Goal: Find specific page/section: Locate a particular part of the current website

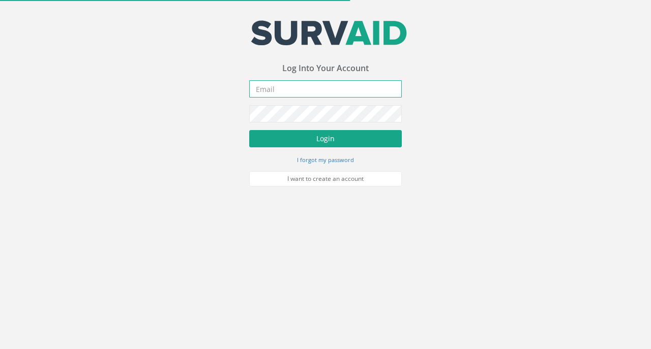
type input "[EMAIL_ADDRESS][PERSON_NAME][DOMAIN_NAME]"
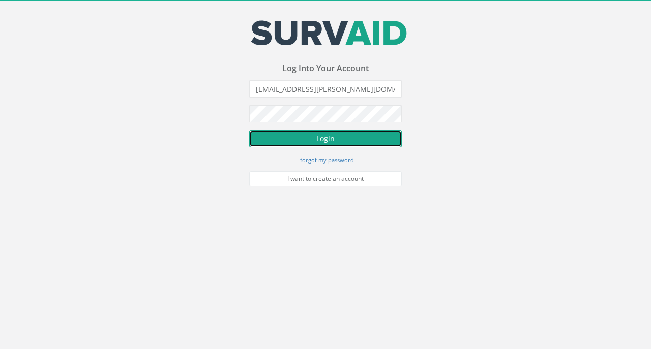
click at [309, 140] on button "Login" at bounding box center [325, 138] width 153 height 17
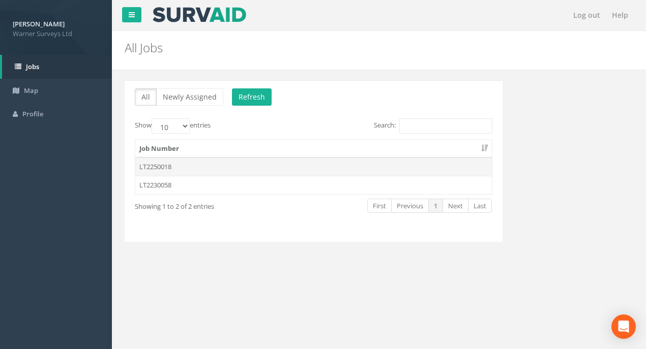
click at [157, 168] on td "LT2250018" at bounding box center [313, 167] width 357 height 18
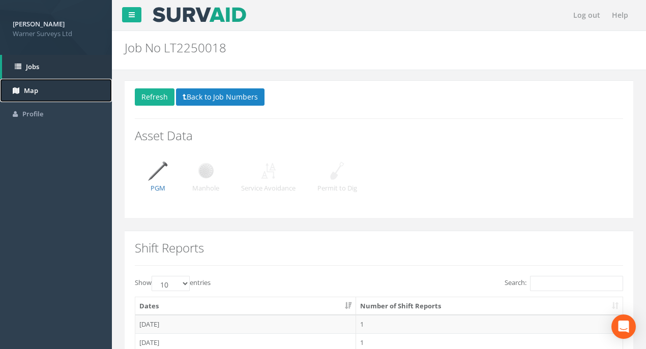
click at [27, 97] on link "Map" at bounding box center [56, 91] width 112 height 24
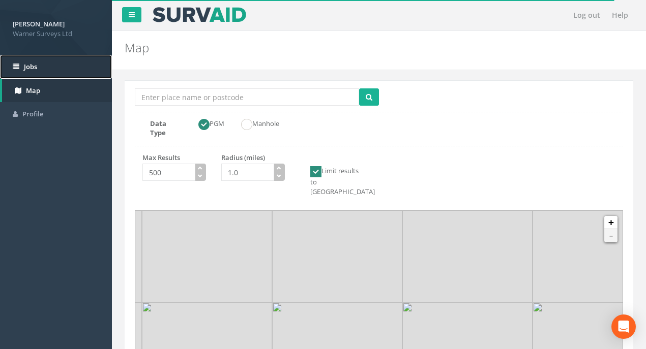
click at [43, 68] on link "Jobs" at bounding box center [56, 67] width 112 height 24
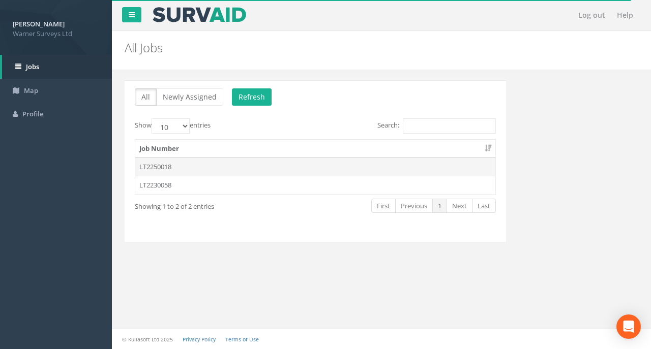
click at [175, 165] on td "LT2250018" at bounding box center [315, 167] width 360 height 18
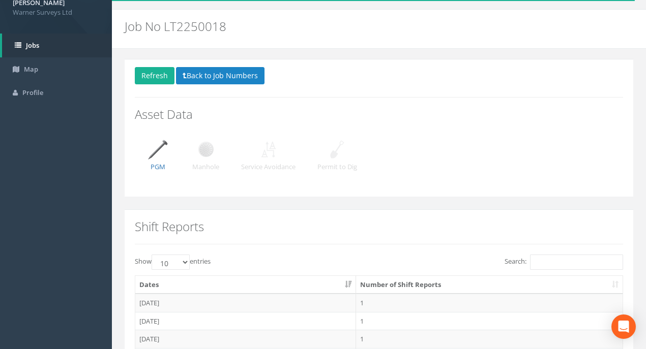
scroll to position [34, 0]
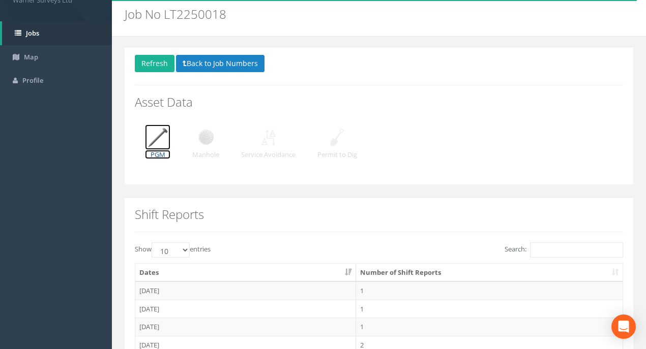
click at [163, 141] on img at bounding box center [157, 137] width 25 height 25
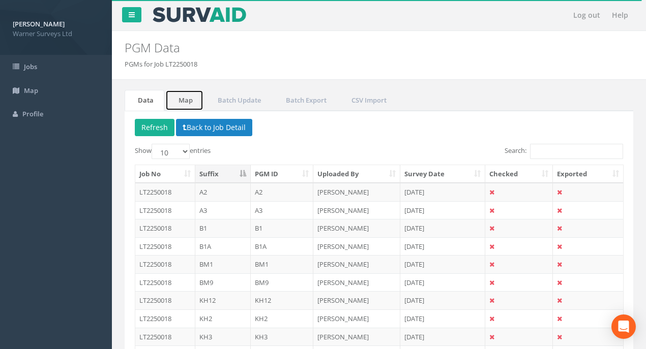
click at [191, 102] on link "Map" at bounding box center [184, 100] width 38 height 21
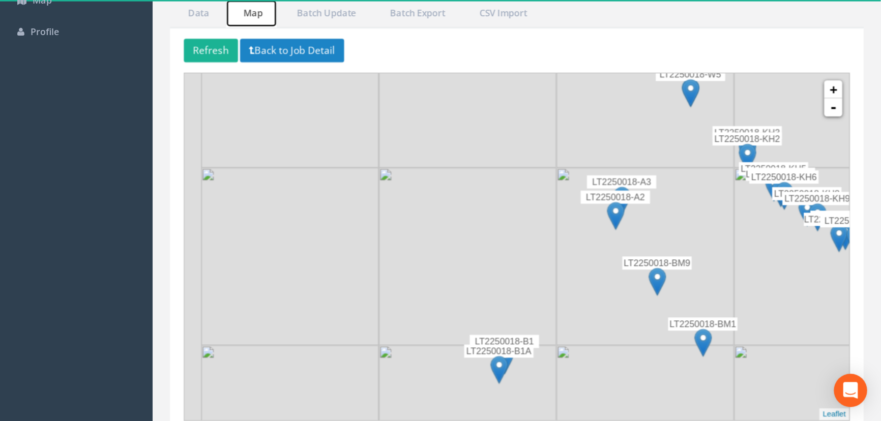
scroll to position [20, 0]
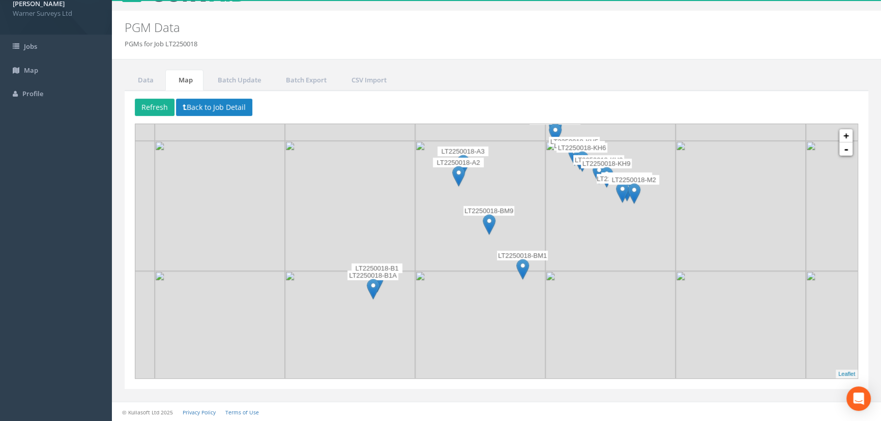
drag, startPoint x: 558, startPoint y: 279, endPoint x: 580, endPoint y: 204, distance: 78.1
click at [580, 204] on img at bounding box center [610, 206] width 130 height 130
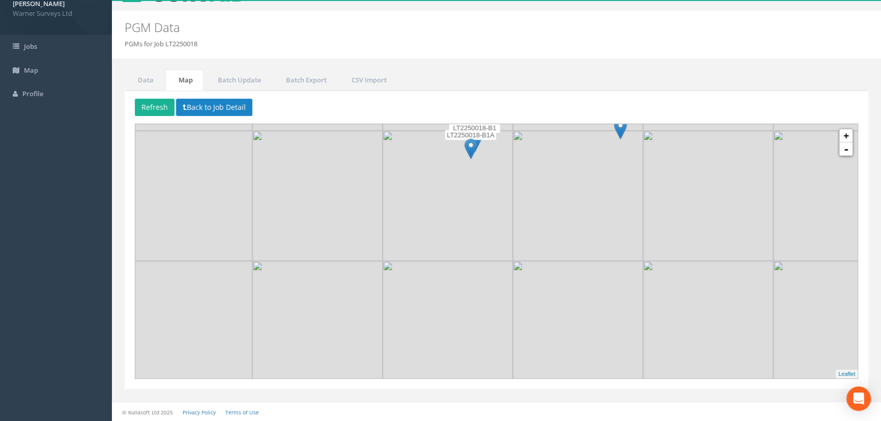
drag, startPoint x: 498, startPoint y: 310, endPoint x: 531, endPoint y: 279, distance: 45.7
click at [531, 261] on img at bounding box center [578, 196] width 130 height 130
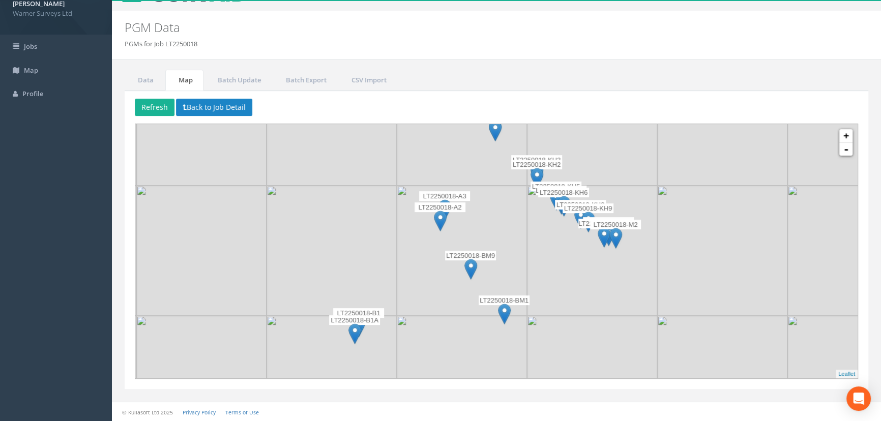
drag, startPoint x: 558, startPoint y: 227, endPoint x: 511, endPoint y: 295, distance: 82.7
click at [511, 295] on img at bounding box center [462, 251] width 130 height 130
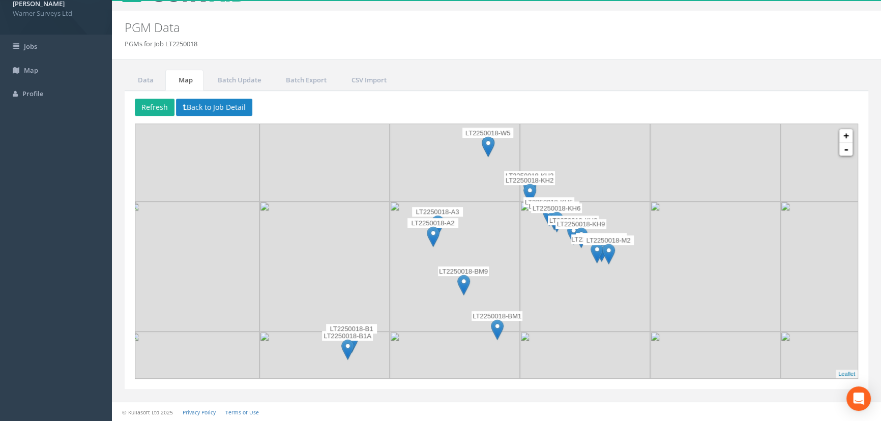
click at [521, 248] on img at bounding box center [585, 266] width 130 height 130
click at [651, 154] on link "-" at bounding box center [845, 148] width 13 height 13
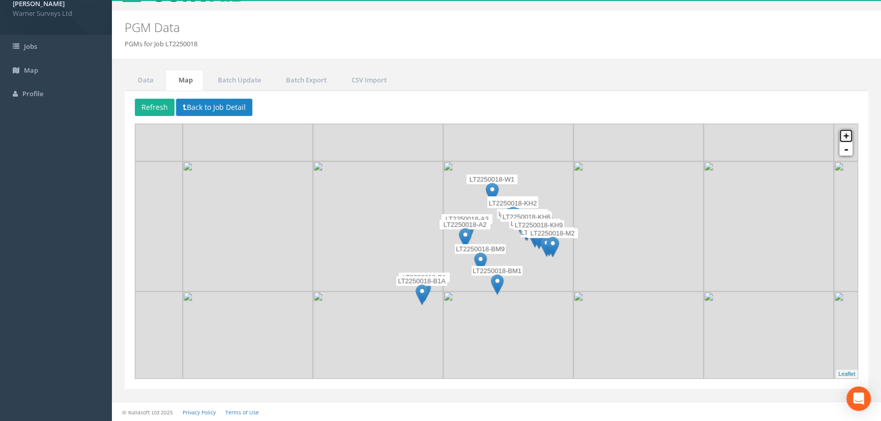
click at [651, 136] on link "+" at bounding box center [845, 135] width 13 height 13
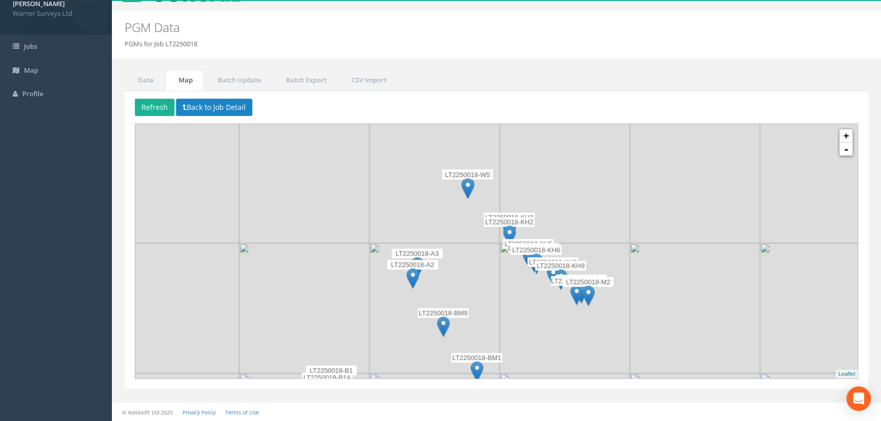
drag, startPoint x: 484, startPoint y: 208, endPoint x: 463, endPoint y: 243, distance: 40.8
click at [463, 243] on img at bounding box center [434, 308] width 130 height 130
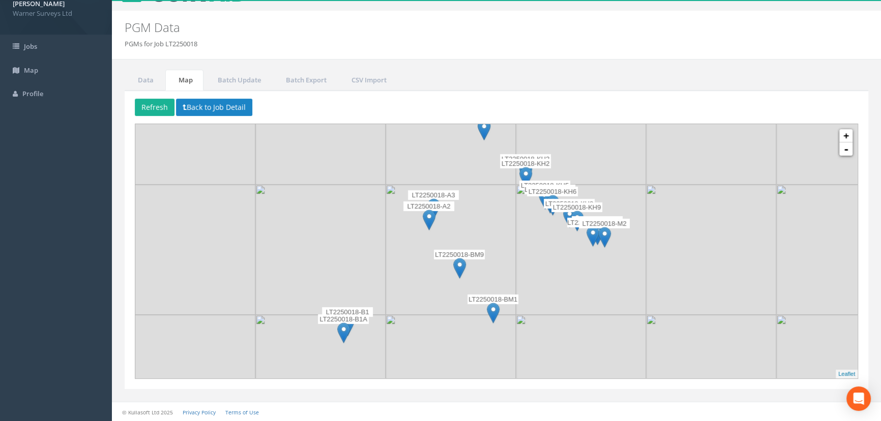
drag, startPoint x: 458, startPoint y: 278, endPoint x: 475, endPoint y: 219, distance: 60.9
click at [475, 219] on img at bounding box center [451, 250] width 130 height 130
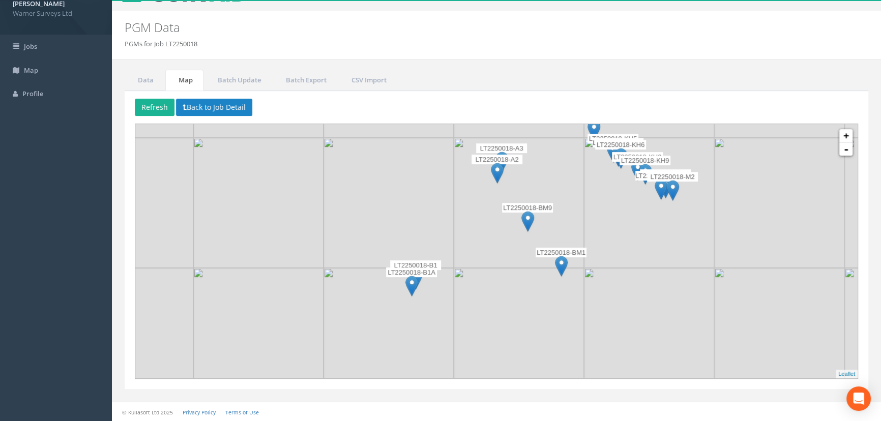
drag, startPoint x: 457, startPoint y: 320, endPoint x: 527, endPoint y: 271, distance: 85.4
click at [527, 271] on img at bounding box center [519, 333] width 130 height 130
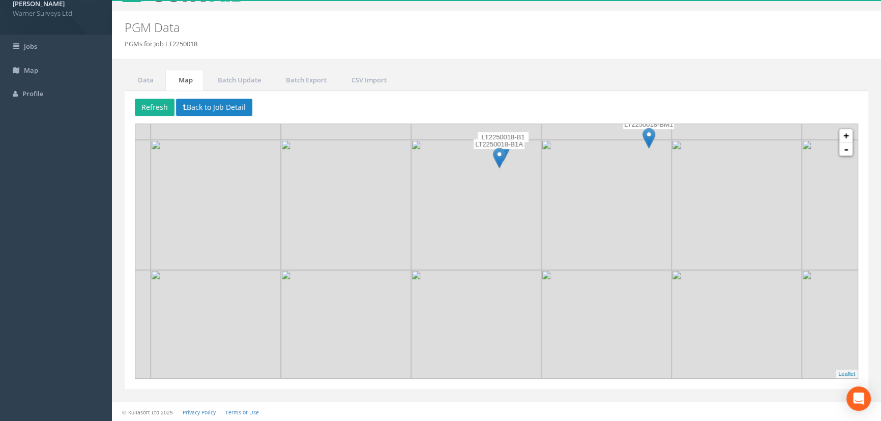
drag, startPoint x: 505, startPoint y: 218, endPoint x: 561, endPoint y: 152, distance: 86.6
click at [561, 152] on img at bounding box center [606, 205] width 130 height 130
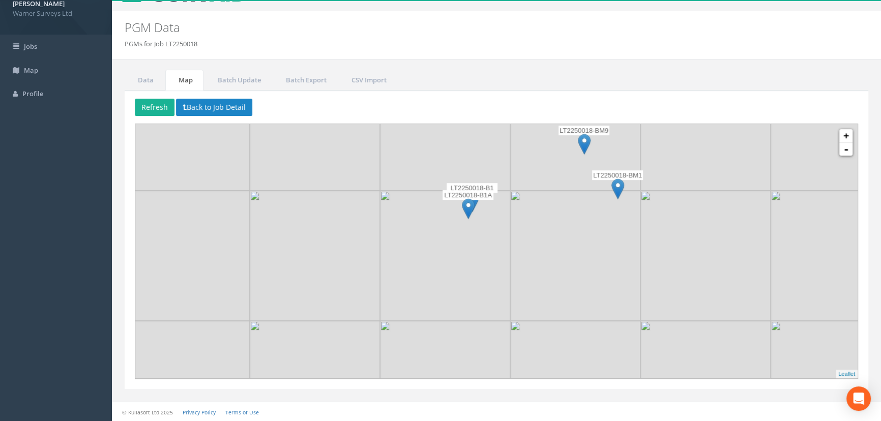
drag, startPoint x: 451, startPoint y: 281, endPoint x: 422, endPoint y: 327, distance: 53.9
click at [422, 327] on img at bounding box center [445, 386] width 130 height 130
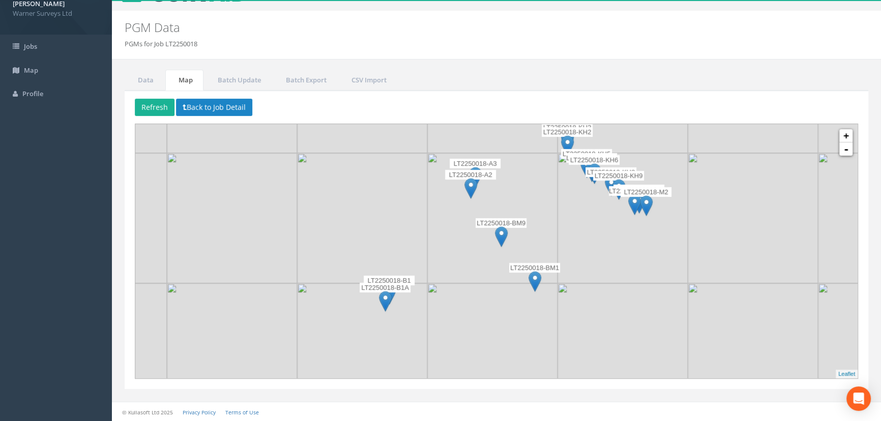
drag, startPoint x: 532, startPoint y: 225, endPoint x: 448, endPoint y: 315, distance: 122.7
click at [448, 315] on img at bounding box center [492, 348] width 130 height 130
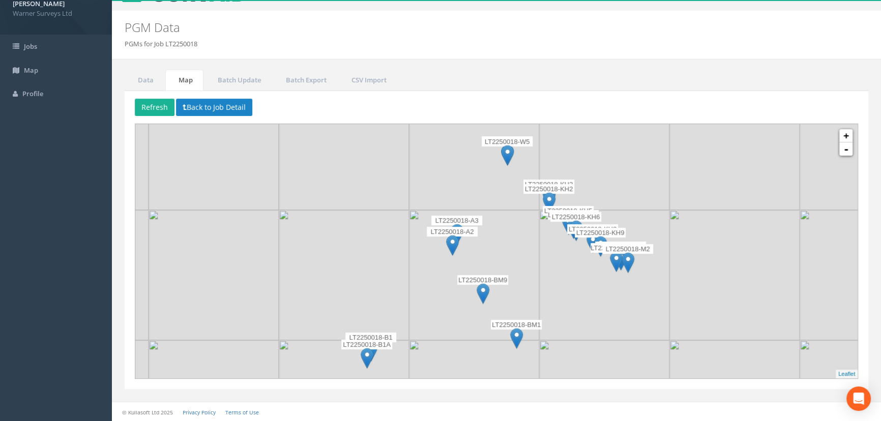
drag, startPoint x: 475, startPoint y: 276, endPoint x: 461, endPoint y: 332, distance: 58.2
click at [461, 332] on img at bounding box center [474, 275] width 130 height 130
click at [651, 132] on link "+" at bounding box center [845, 135] width 13 height 13
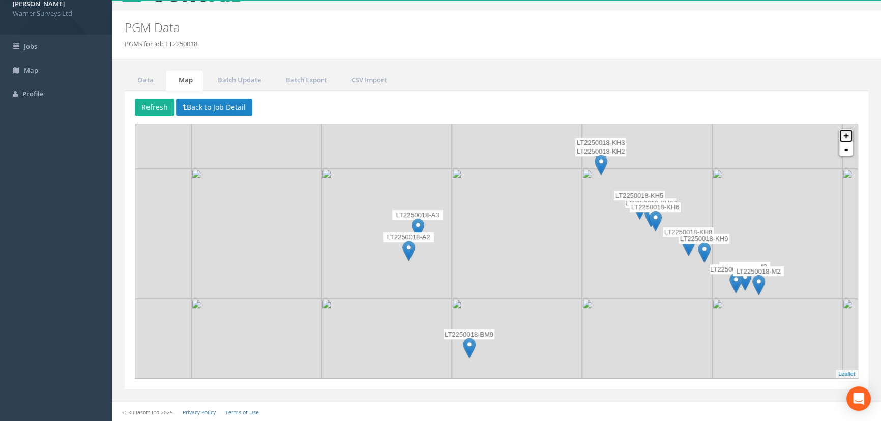
click at [651, 130] on link "+" at bounding box center [845, 135] width 13 height 13
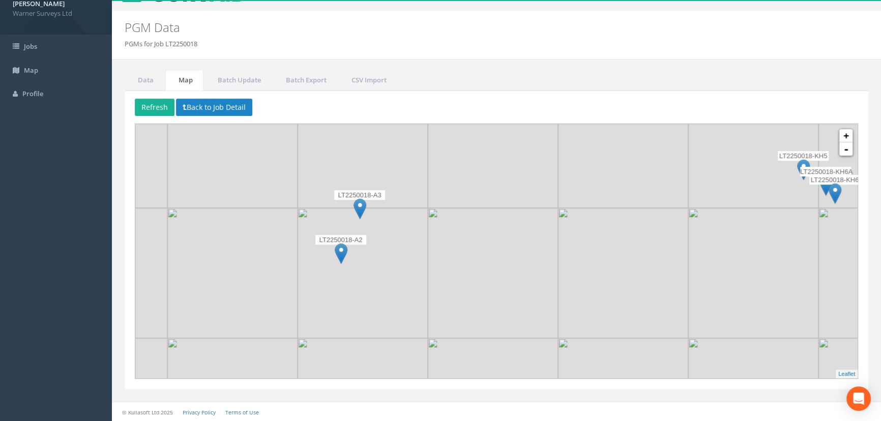
drag, startPoint x: 412, startPoint y: 299, endPoint x: 442, endPoint y: 280, distance: 35.7
click at [442, 280] on img at bounding box center [493, 273] width 130 height 130
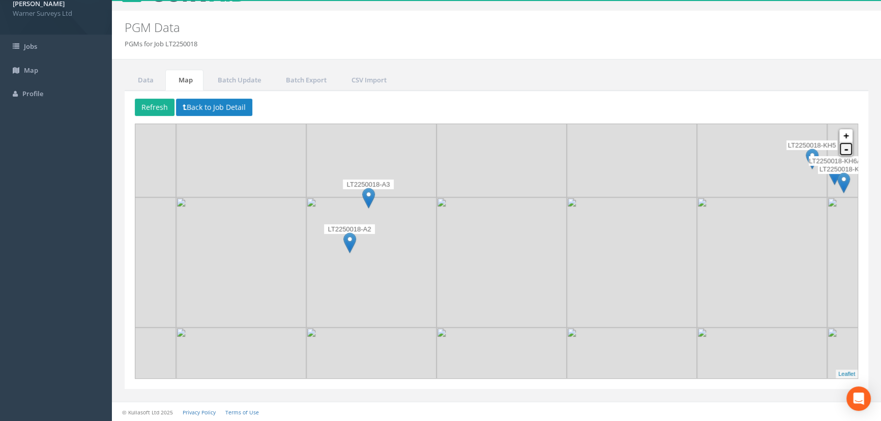
click at [651, 153] on link "-" at bounding box center [845, 148] width 13 height 13
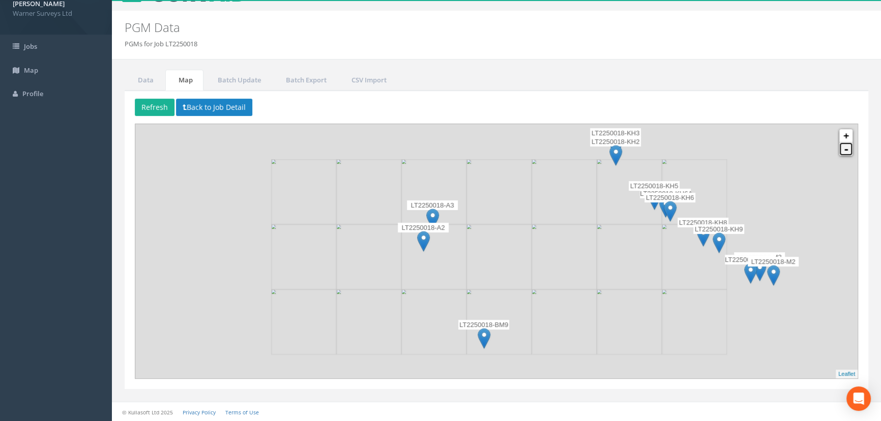
click at [651, 153] on link "-" at bounding box center [845, 148] width 13 height 13
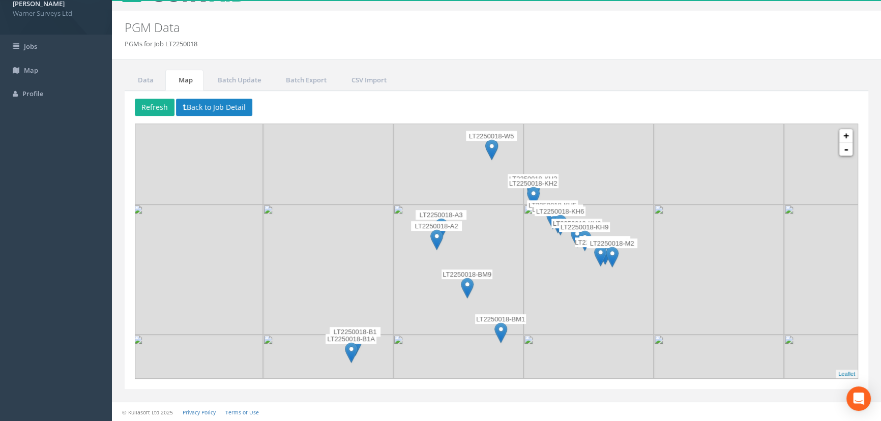
drag, startPoint x: 539, startPoint y: 281, endPoint x: 516, endPoint y: 279, distance: 23.0
click at [516, 279] on img at bounding box center [458, 269] width 130 height 130
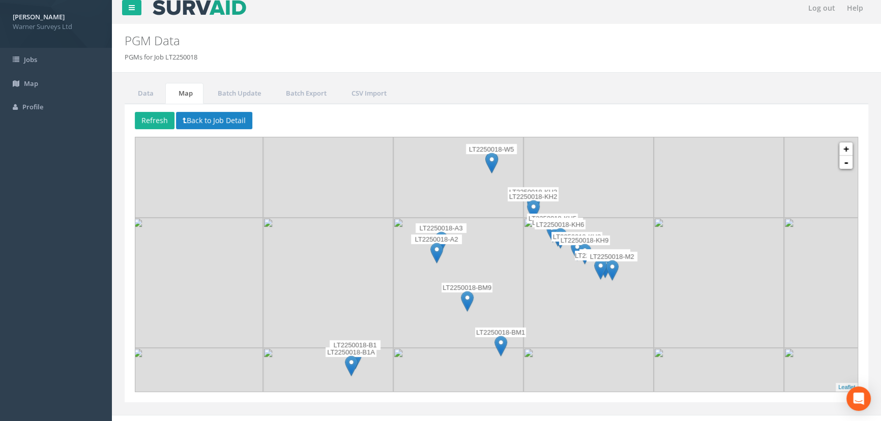
scroll to position [0, 0]
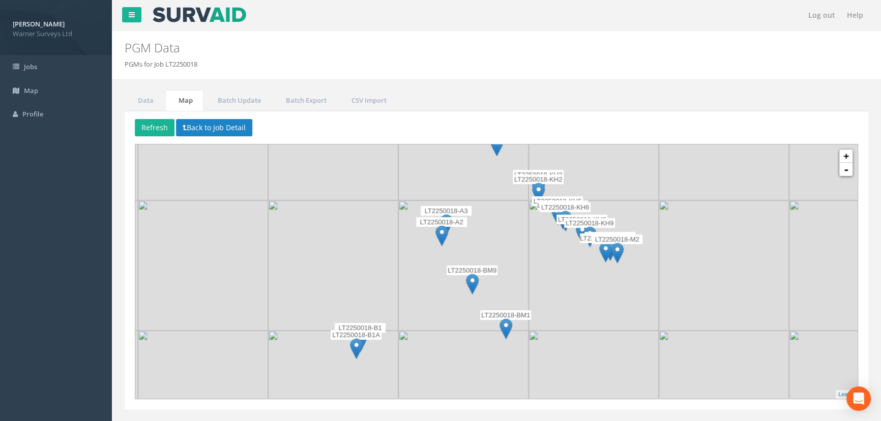
drag, startPoint x: 484, startPoint y: 213, endPoint x: 488, endPoint y: 182, distance: 31.2
click at [488, 182] on img at bounding box center [463, 135] width 130 height 130
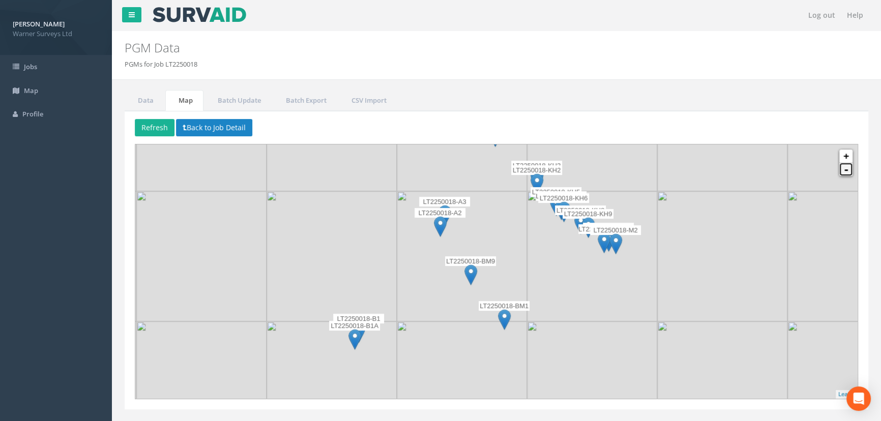
click at [651, 172] on link "-" at bounding box center [845, 169] width 13 height 13
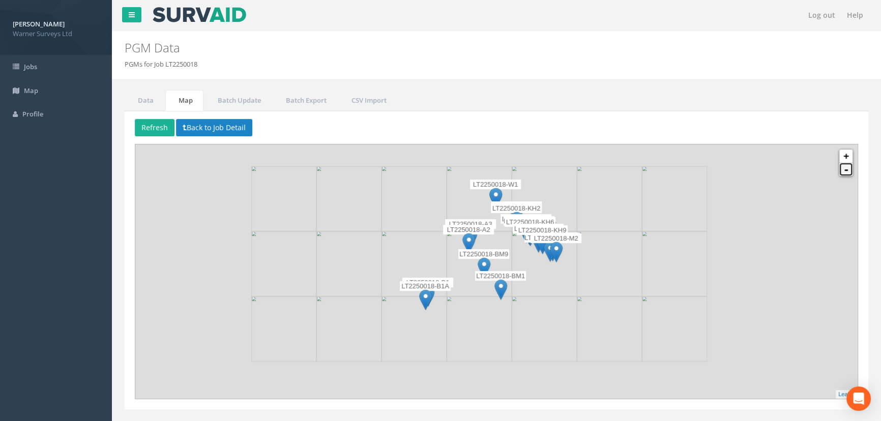
click at [651, 172] on link "-" at bounding box center [845, 169] width 13 height 13
click at [651, 158] on link "+" at bounding box center [845, 156] width 13 height 13
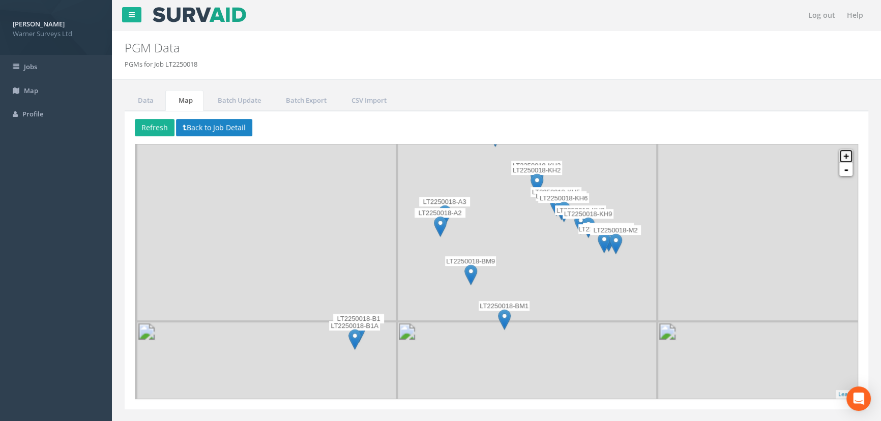
click at [651, 158] on link "+" at bounding box center [845, 156] width 13 height 13
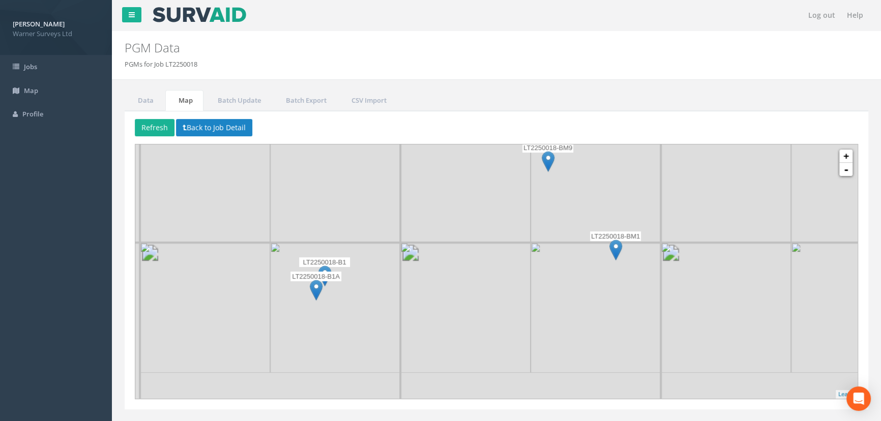
drag, startPoint x: 372, startPoint y: 307, endPoint x: 473, endPoint y: 187, distance: 157.1
click at [473, 187] on img at bounding box center [465, 177] width 130 height 130
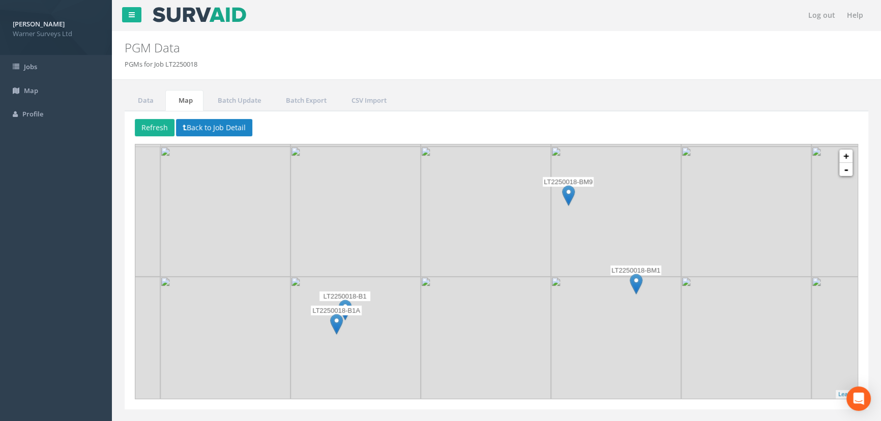
drag, startPoint x: 371, startPoint y: 288, endPoint x: 392, endPoint y: 320, distance: 38.7
click at [395, 320] on img at bounding box center [355, 342] width 130 height 130
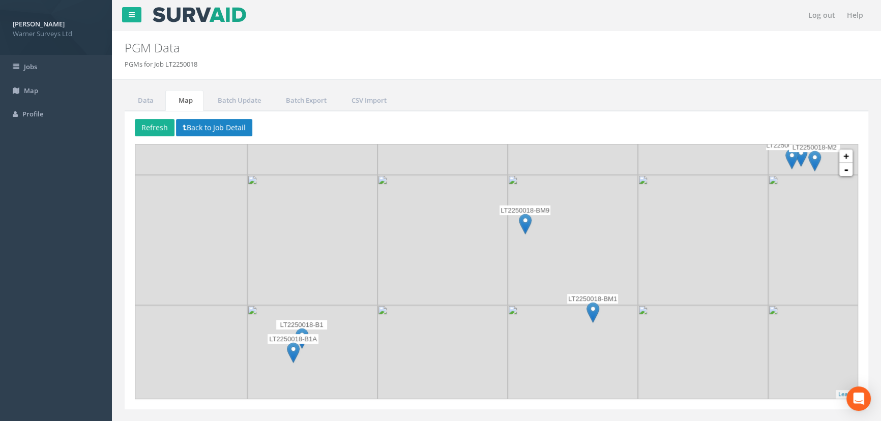
drag, startPoint x: 339, startPoint y: 345, endPoint x: 326, endPoint y: 355, distance: 16.8
click at [326, 349] on img at bounding box center [312, 370] width 130 height 130
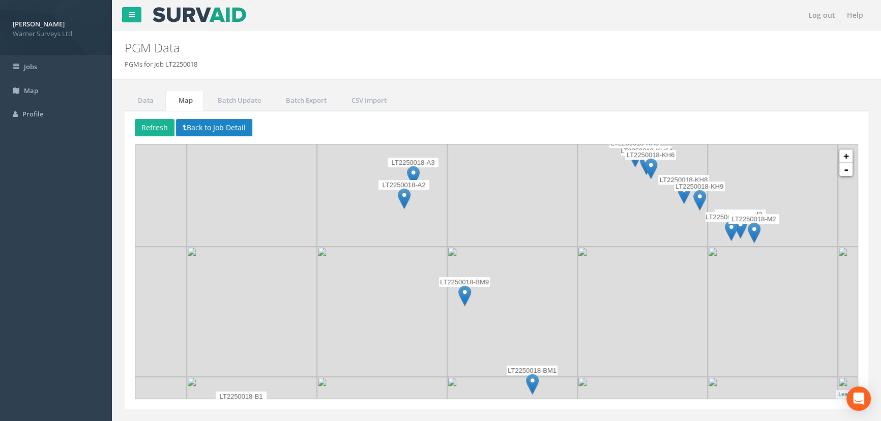
drag, startPoint x: 408, startPoint y: 258, endPoint x: 381, endPoint y: 284, distance: 37.8
click at [362, 320] on img at bounding box center [382, 312] width 130 height 130
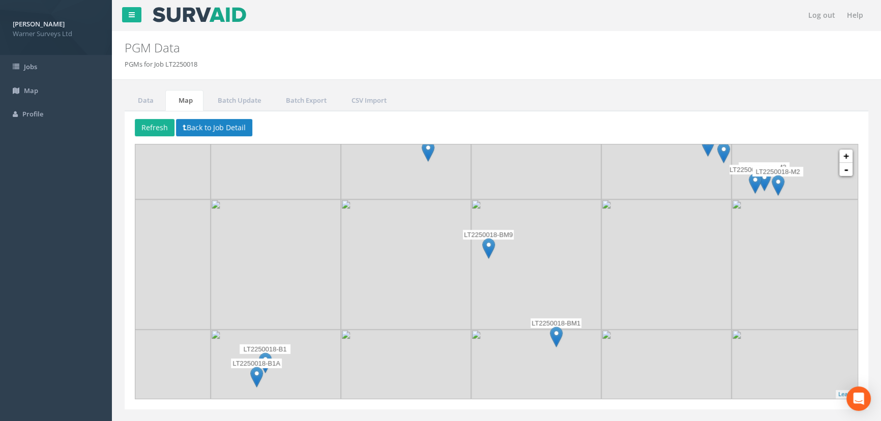
drag, startPoint x: 402, startPoint y: 241, endPoint x: 428, endPoint y: 189, distance: 57.8
click at [428, 189] on img at bounding box center [406, 134] width 130 height 130
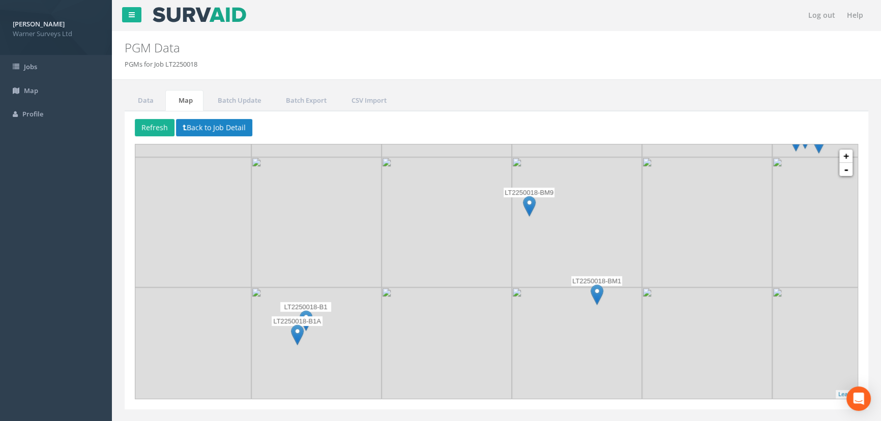
drag, startPoint x: 387, startPoint y: 255, endPoint x: 429, endPoint y: 211, distance: 61.5
click at [429, 211] on img at bounding box center [447, 222] width 130 height 130
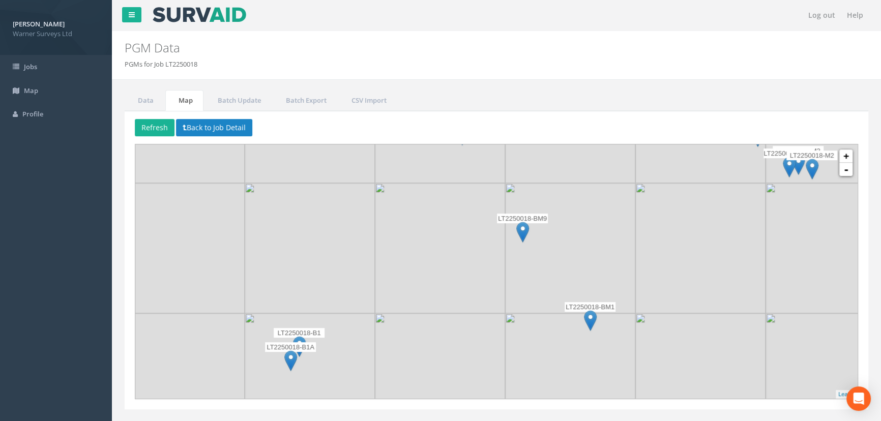
click at [362, 331] on img at bounding box center [310, 378] width 130 height 130
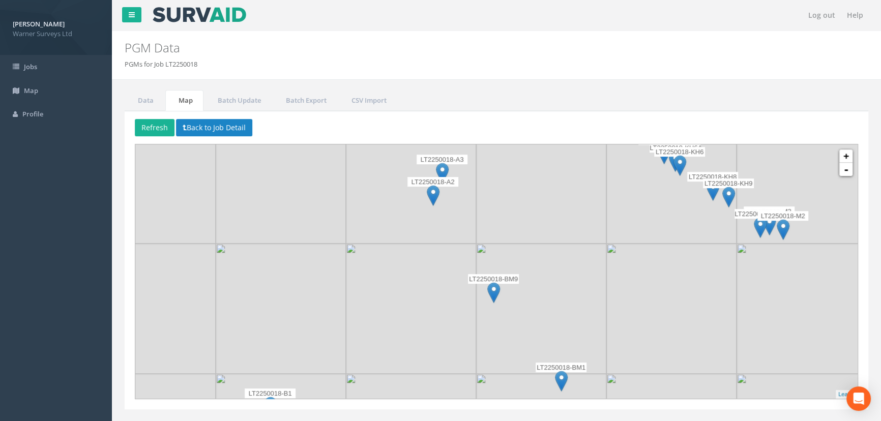
drag, startPoint x: 454, startPoint y: 215, endPoint x: 427, endPoint y: 261, distance: 52.9
click at [427, 261] on img at bounding box center [411, 309] width 130 height 130
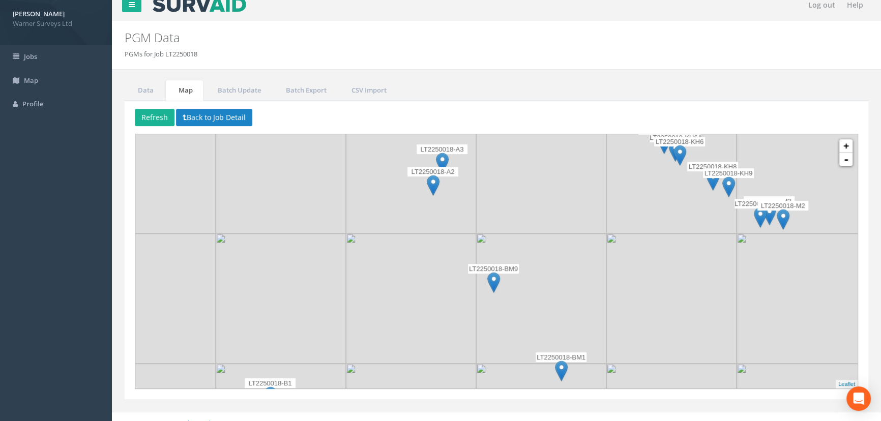
scroll to position [20, 0]
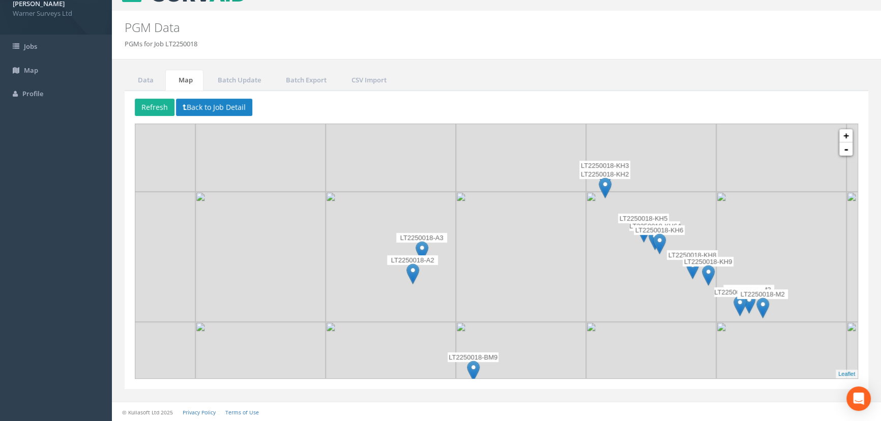
drag, startPoint x: 452, startPoint y: 270, endPoint x: 449, endPoint y: 291, distance: 22.1
click at [449, 291] on img at bounding box center [391, 257] width 130 height 130
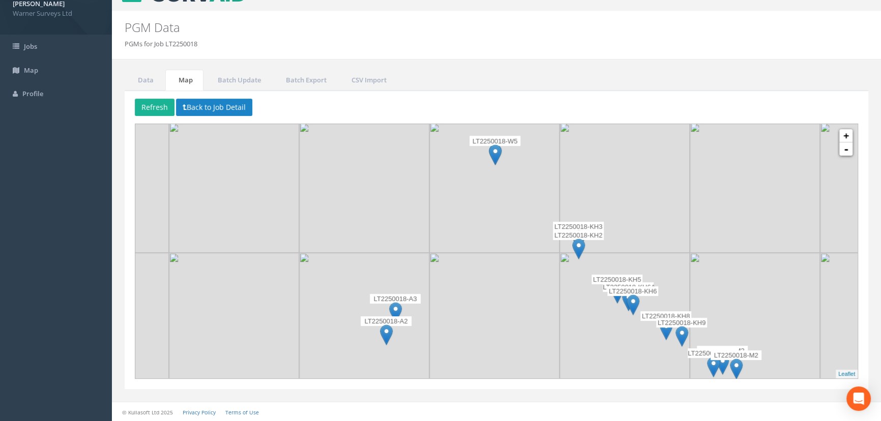
drag, startPoint x: 451, startPoint y: 279, endPoint x: 455, endPoint y: 247, distance: 32.8
click at [455, 247] on img at bounding box center [494, 188] width 130 height 130
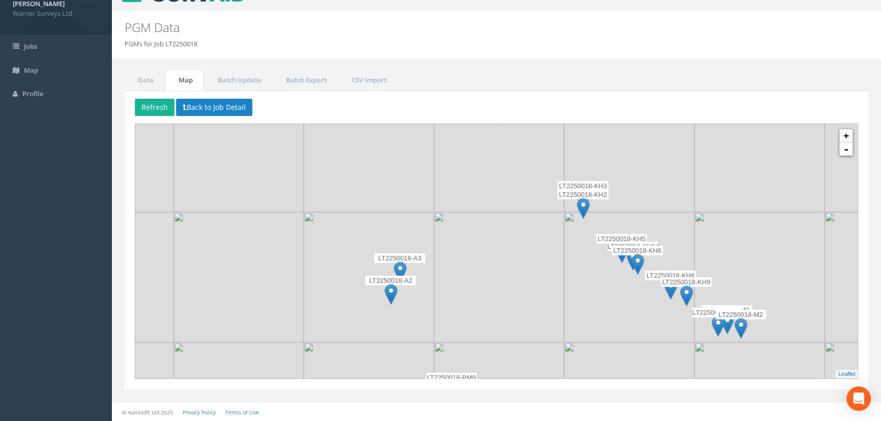
drag, startPoint x: 490, startPoint y: 239, endPoint x: 496, endPoint y: 191, distance: 48.7
click at [496, 191] on img at bounding box center [499, 147] width 130 height 130
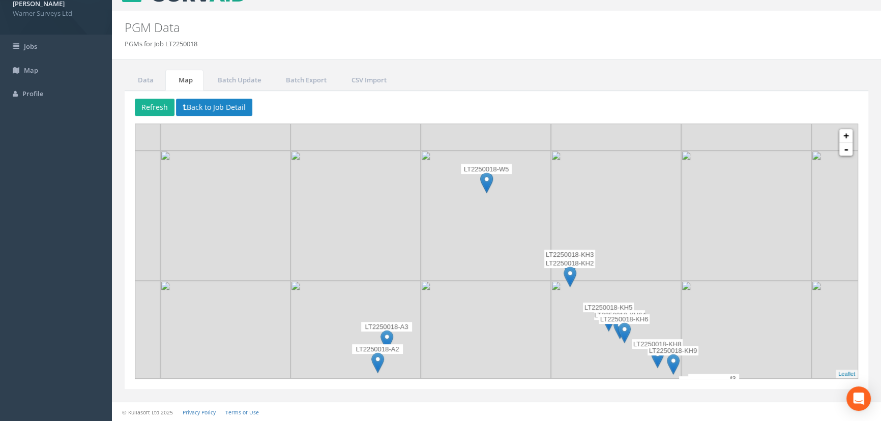
drag, startPoint x: 492, startPoint y: 246, endPoint x: 503, endPoint y: 238, distance: 13.8
click at [257, 278] on div at bounding box center [257, 278] width 0 height 0
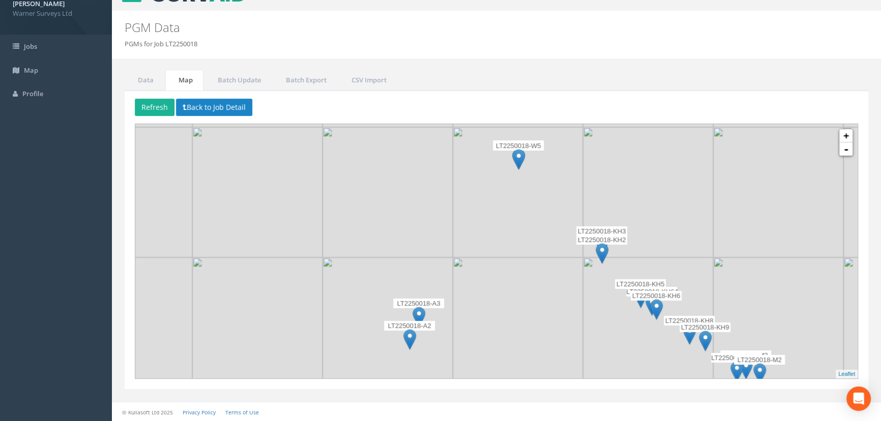
drag, startPoint x: 480, startPoint y: 286, endPoint x: 491, endPoint y: 236, distance: 51.7
click at [526, 193] on img at bounding box center [518, 192] width 130 height 130
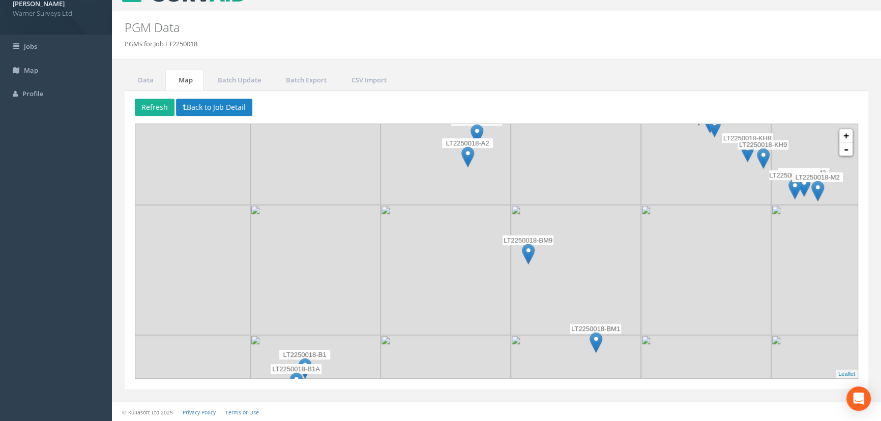
drag, startPoint x: 464, startPoint y: 295, endPoint x: 492, endPoint y: 189, distance: 109.0
click at [492, 189] on img at bounding box center [446, 140] width 130 height 130
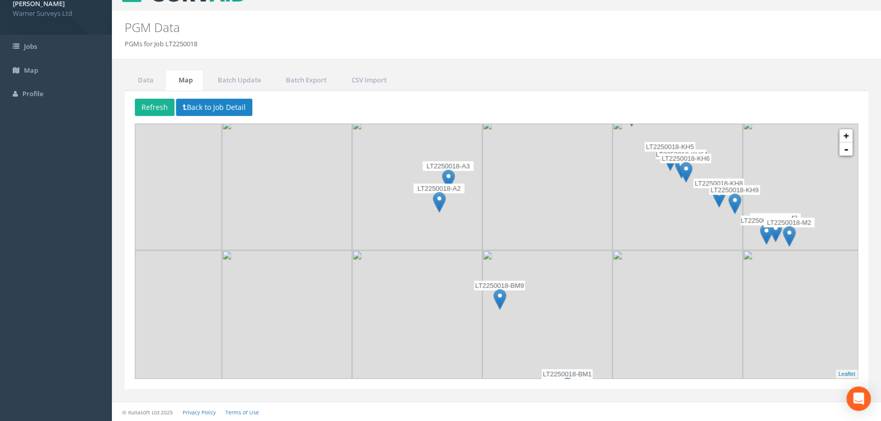
drag, startPoint x: 487, startPoint y: 200, endPoint x: 457, endPoint y: 248, distance: 56.2
click at [457, 248] on img at bounding box center [417, 185] width 130 height 130
drag, startPoint x: 491, startPoint y: 189, endPoint x: 477, endPoint y: 202, distance: 19.4
click at [492, 181] on img at bounding box center [547, 184] width 130 height 130
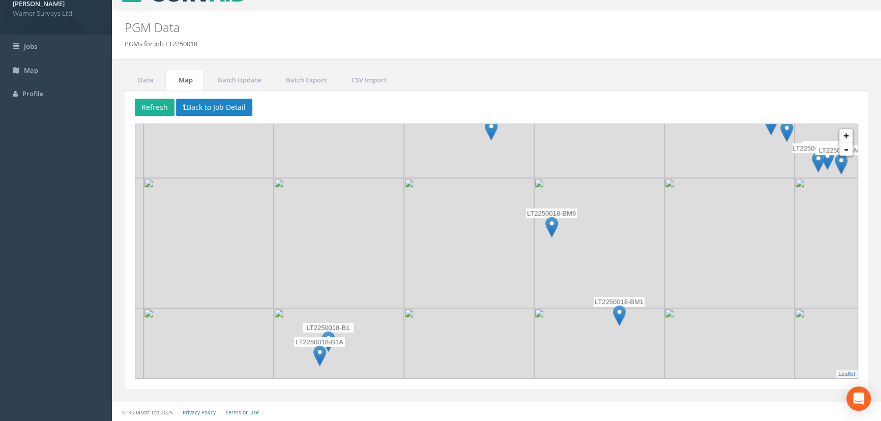
drag, startPoint x: 412, startPoint y: 282, endPoint x: 480, endPoint y: 184, distance: 119.1
click at [480, 184] on img at bounding box center [469, 243] width 130 height 130
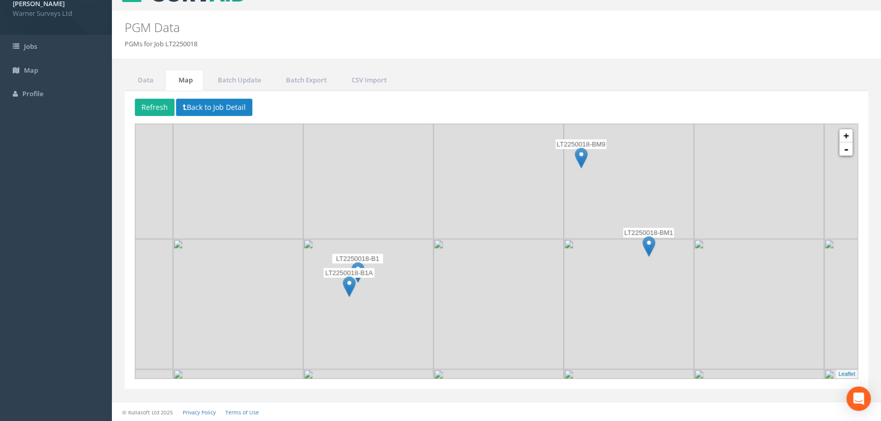
drag, startPoint x: 329, startPoint y: 354, endPoint x: 309, endPoint y: 339, distance: 24.8
click at [341, 312] on img at bounding box center [368, 304] width 130 height 130
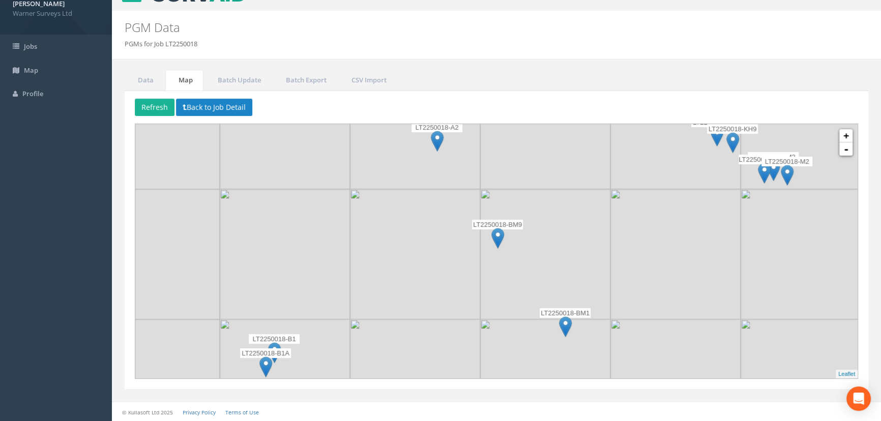
drag, startPoint x: 444, startPoint y: 231, endPoint x: 358, endPoint y: 318, distance: 122.7
click at [316, 56] on div at bounding box center [316, 56] width 0 height 0
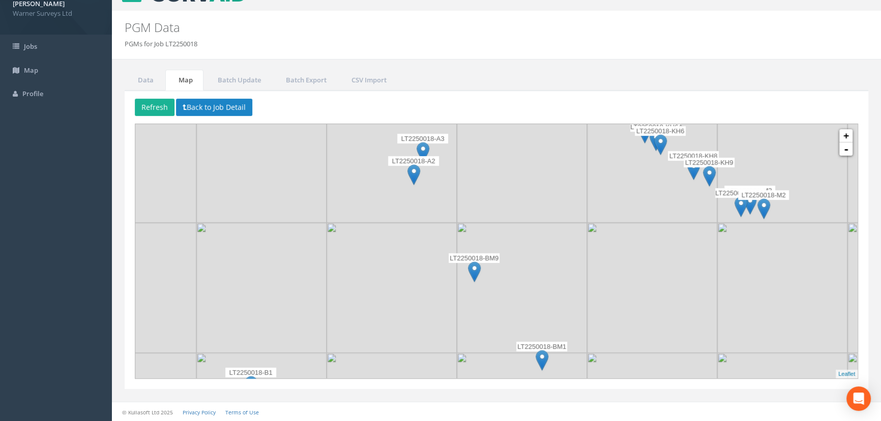
drag, startPoint x: 373, startPoint y: 314, endPoint x: 356, endPoint y: 335, distance: 27.4
click at [350, 345] on img at bounding box center [392, 288] width 130 height 130
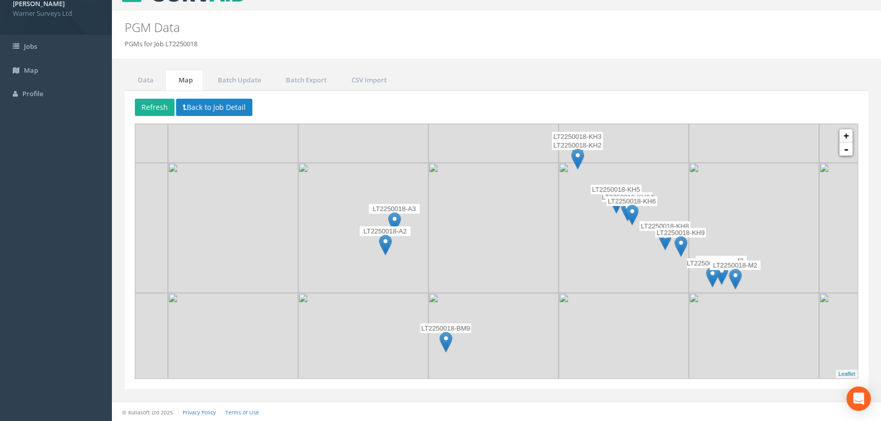
drag, startPoint x: 417, startPoint y: 217, endPoint x: 412, endPoint y: 260, distance: 43.1
click at [412, 260] on img at bounding box center [363, 228] width 130 height 130
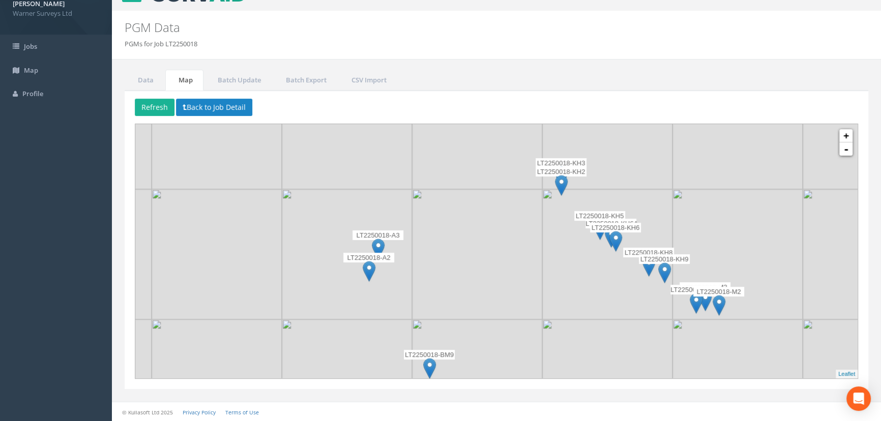
drag, startPoint x: 438, startPoint y: 228, endPoint x: 424, endPoint y: 250, distance: 25.4
click at [424, 250] on img at bounding box center [477, 254] width 130 height 130
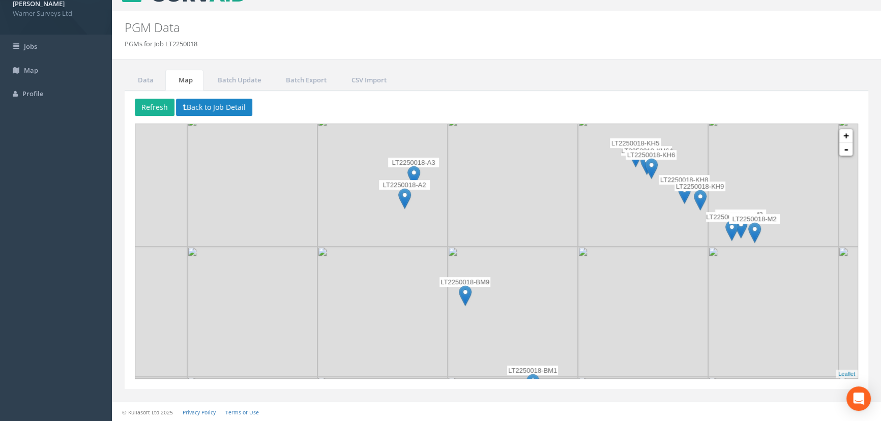
drag, startPoint x: 352, startPoint y: 336, endPoint x: 396, endPoint y: 249, distance: 97.6
click at [396, 249] on img at bounding box center [382, 312] width 130 height 130
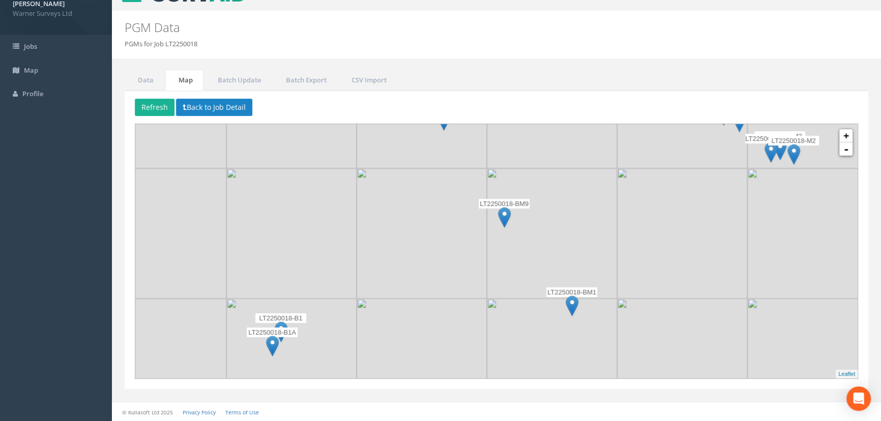
drag, startPoint x: 408, startPoint y: 279, endPoint x: 422, endPoint y: 242, distance: 39.8
click at [422, 242] on img at bounding box center [422, 233] width 130 height 130
click at [402, 268] on img at bounding box center [425, 228] width 130 height 130
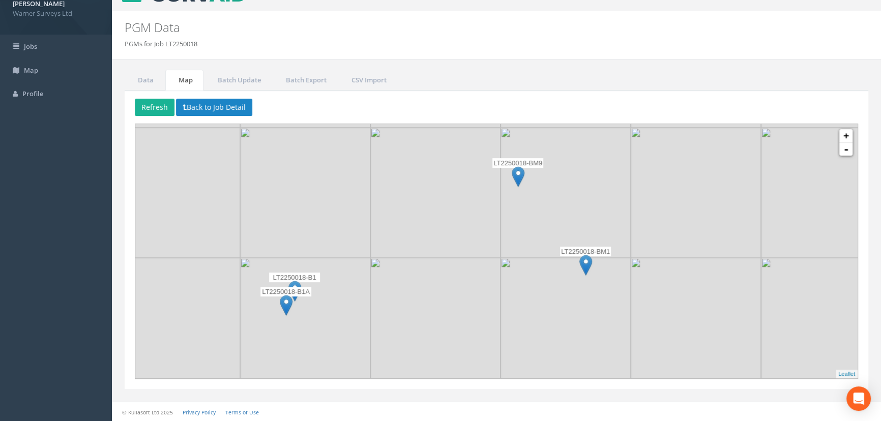
drag, startPoint x: 351, startPoint y: 297, endPoint x: 359, endPoint y: 265, distance: 32.9
click at [359, 265] on img at bounding box center [305, 323] width 130 height 130
click at [517, 171] on img at bounding box center [518, 176] width 13 height 21
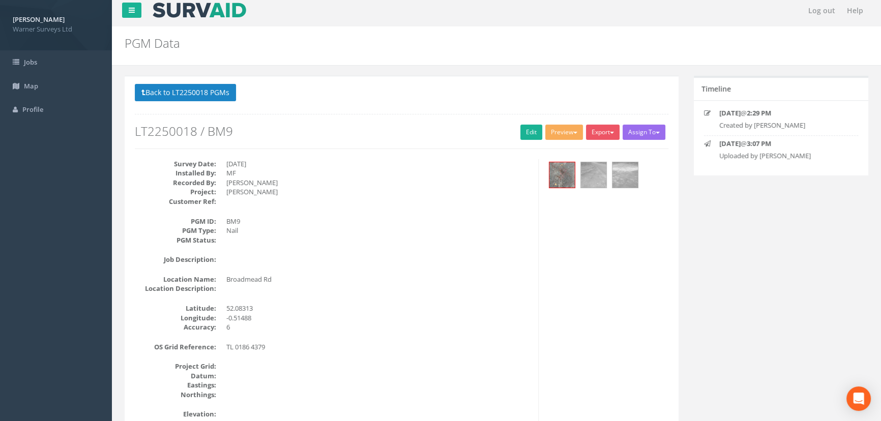
scroll to position [0, 0]
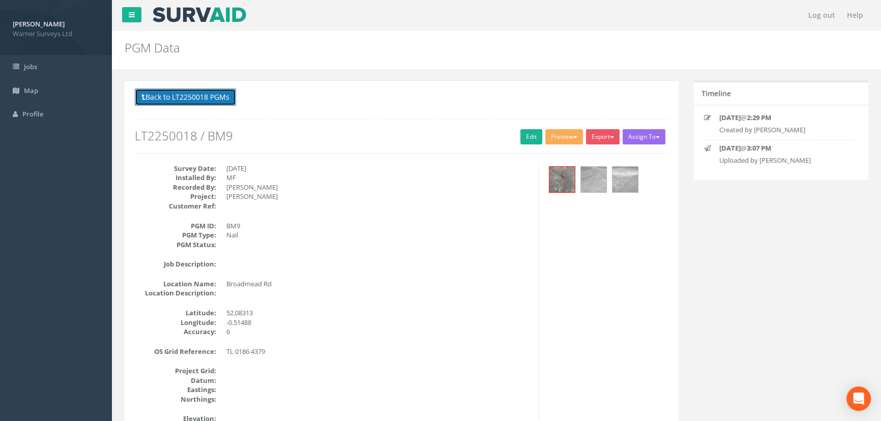
click at [162, 97] on button "Back to LT2250018 PGMs" at bounding box center [185, 97] width 101 height 17
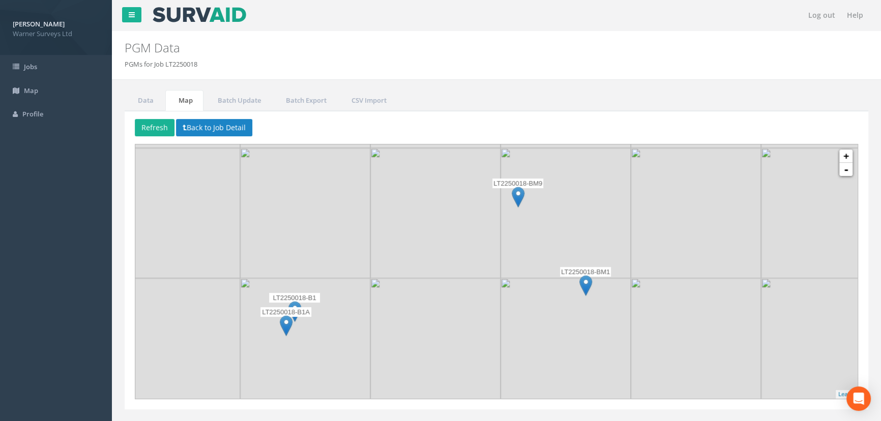
click at [518, 192] on img at bounding box center [518, 197] width 13 height 21
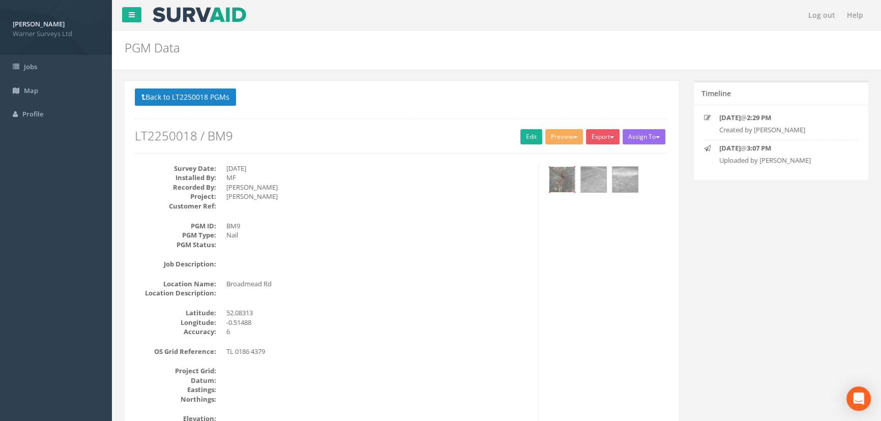
click at [569, 178] on img at bounding box center [561, 179] width 25 height 25
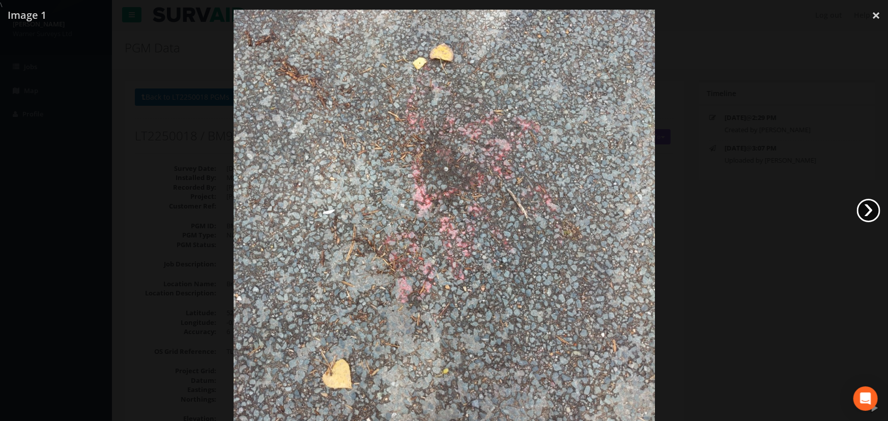
click at [651, 208] on link "›" at bounding box center [868, 210] width 23 height 23
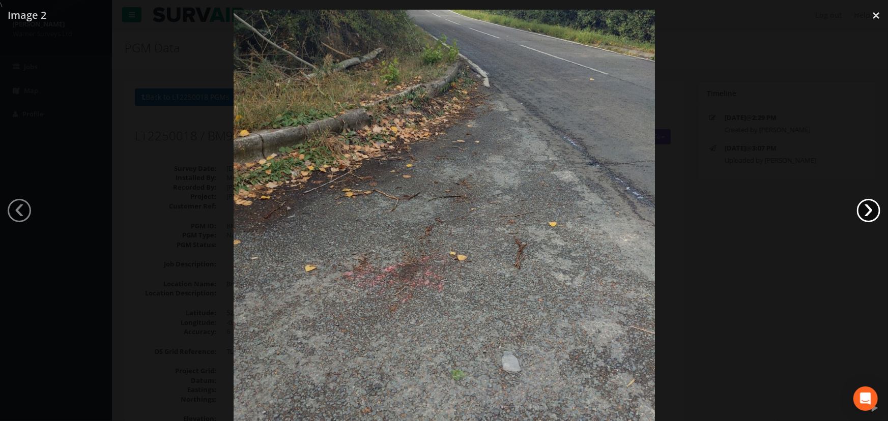
click at [651, 211] on link "›" at bounding box center [868, 210] width 23 height 23
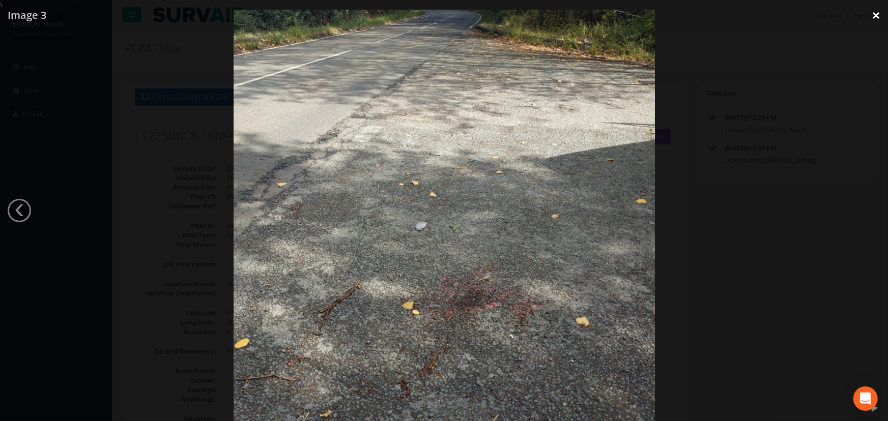
click at [651, 14] on link "×" at bounding box center [876, 15] width 24 height 31
